Goal: Book appointment/travel/reservation

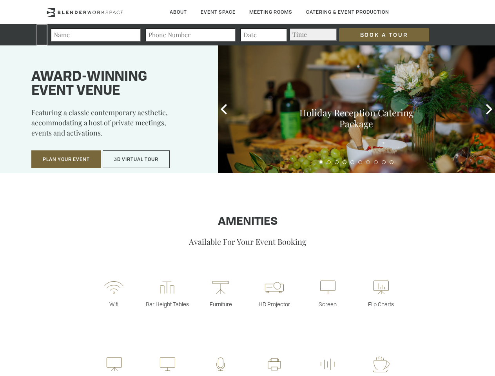
type div "[DATE]"
type div "2025-09-22"
click at [378, 35] on input "Book a Tour" at bounding box center [384, 34] width 90 height 13
click at [66, 160] on button "Plan Your Event" at bounding box center [66, 160] width 70 height 18
